Goal: Task Accomplishment & Management: Manage account settings

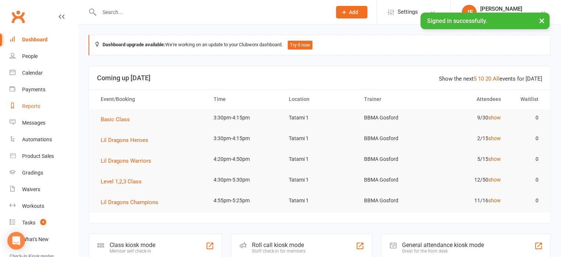
click at [35, 104] on div "Reports" at bounding box center [31, 106] width 18 height 6
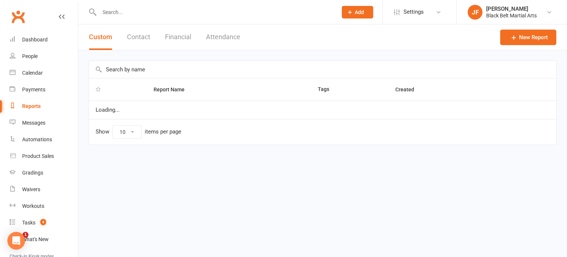
select select "100"
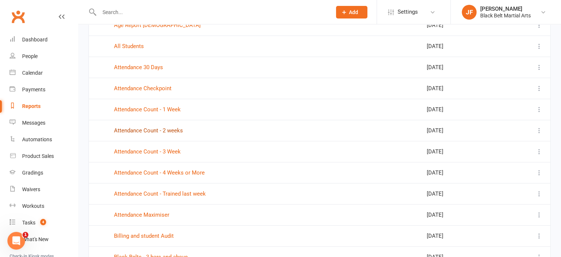
scroll to position [457, 0]
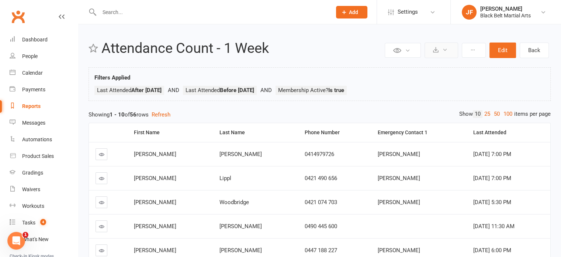
click at [437, 47] on icon at bounding box center [436, 50] width 6 height 6
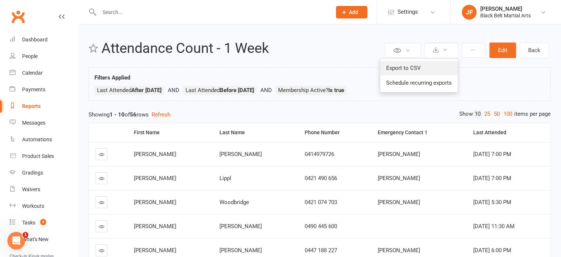
click at [431, 65] on link "Export to CSV" at bounding box center [420, 68] width 78 height 15
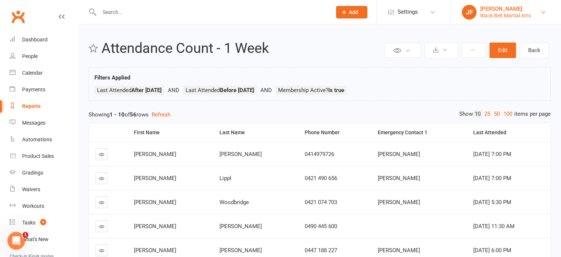
click at [467, 12] on div "JF" at bounding box center [469, 12] width 15 height 15
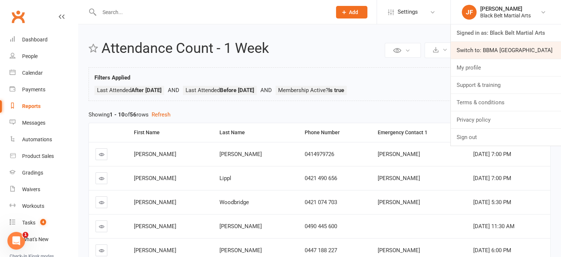
click at [469, 49] on link "Switch to: BBMA Erina Heights" at bounding box center [506, 50] width 110 height 17
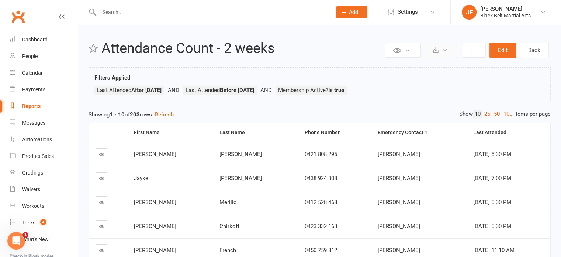
click at [437, 52] on icon at bounding box center [436, 50] width 6 height 6
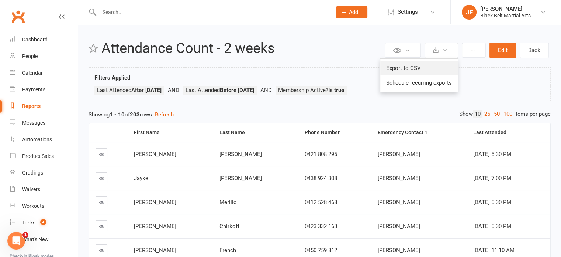
click at [431, 68] on link "Export to CSV" at bounding box center [420, 68] width 78 height 15
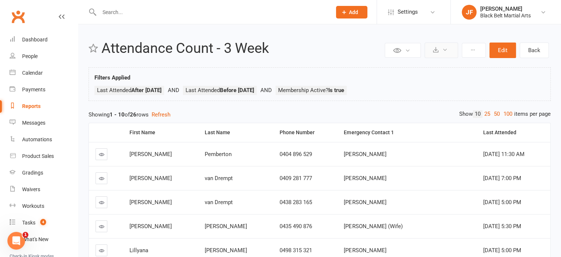
click at [440, 49] on button at bounding box center [442, 50] width 34 height 16
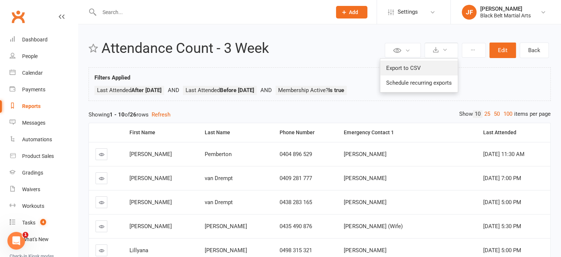
click at [419, 65] on link "Export to CSV" at bounding box center [420, 68] width 78 height 15
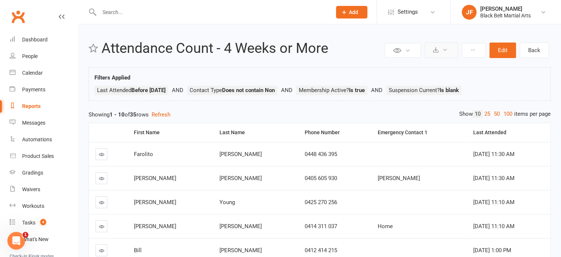
click at [442, 48] on button at bounding box center [442, 50] width 34 height 16
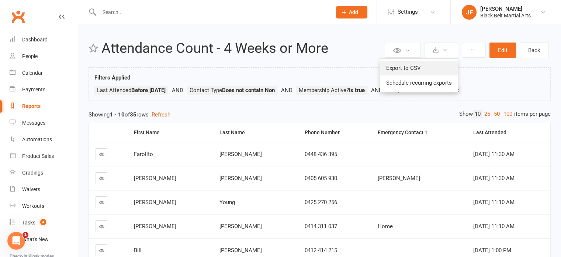
click at [434, 61] on link "Export to CSV" at bounding box center [420, 68] width 78 height 15
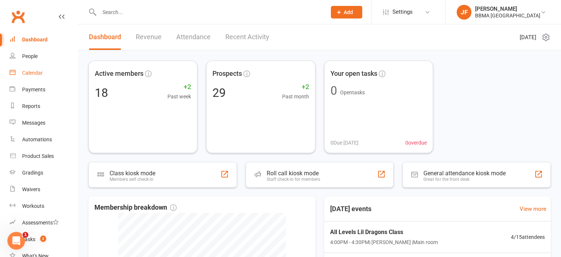
click at [38, 69] on link "Calendar" at bounding box center [44, 73] width 68 height 17
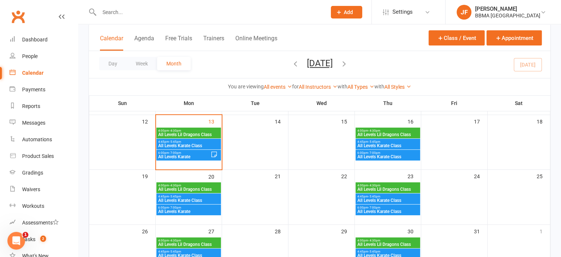
scroll to position [150, 0]
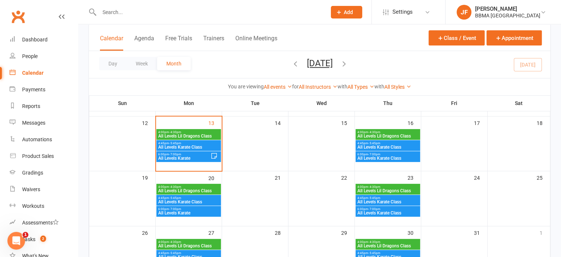
click at [171, 134] on span "All Levels Lil Dragons Class" at bounding box center [189, 136] width 62 height 4
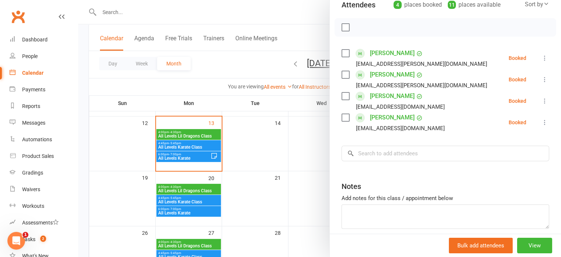
scroll to position [94, 0]
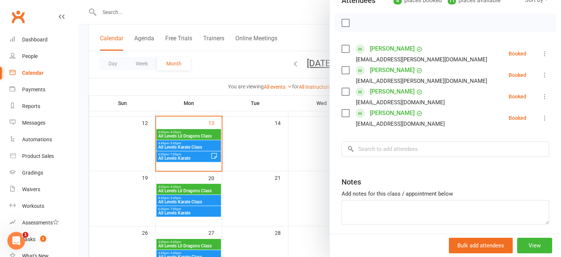
click at [183, 142] on div at bounding box center [319, 128] width 483 height 257
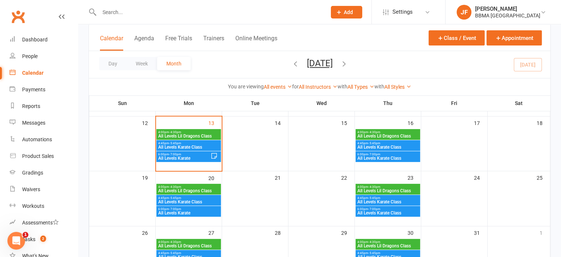
click at [183, 142] on span "4:45pm - 5:45pm" at bounding box center [189, 142] width 62 height 3
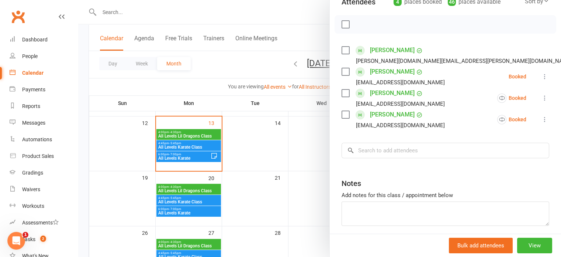
scroll to position [93, 0]
click at [201, 156] on div at bounding box center [319, 128] width 483 height 257
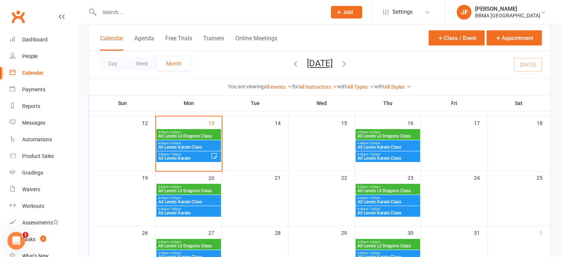
click at [201, 156] on span "All Levels Karate" at bounding box center [184, 158] width 53 height 4
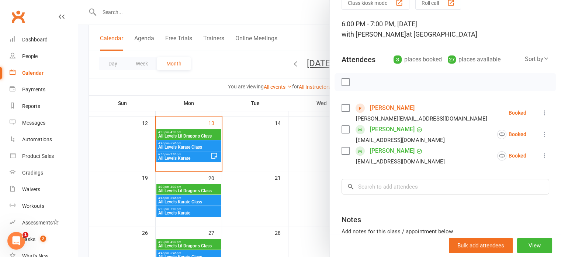
scroll to position [35, 0]
click at [185, 140] on div at bounding box center [319, 128] width 483 height 257
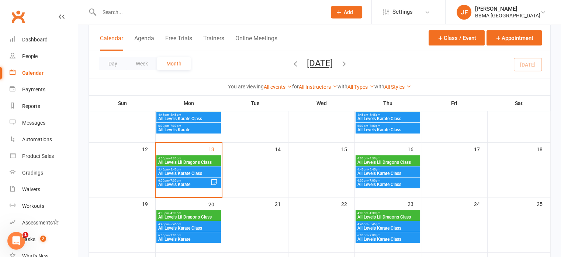
scroll to position [120, 0]
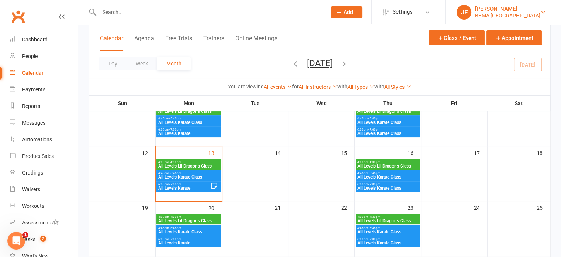
click at [493, 10] on div "[PERSON_NAME]" at bounding box center [507, 9] width 65 height 7
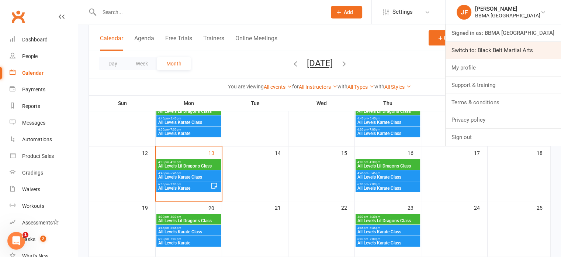
click at [473, 51] on link "Switch to: Black Belt Martial Arts" at bounding box center [504, 50] width 116 height 17
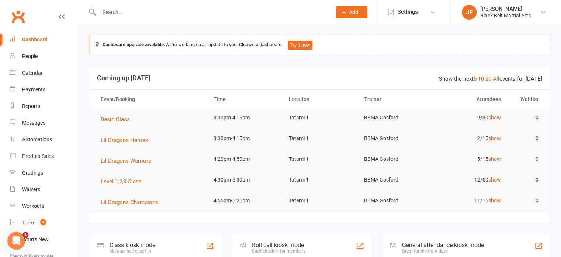
click at [107, 15] on input "text" at bounding box center [212, 12] width 230 height 10
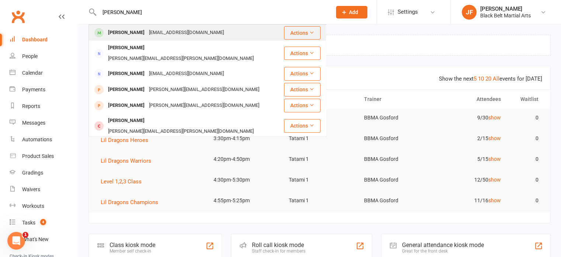
type input "[PERSON_NAME]"
click at [147, 34] on div "[EMAIL_ADDRESS][DOMAIN_NAME]" at bounding box center [186, 32] width 79 height 11
